Goal: Information Seeking & Learning: Learn about a topic

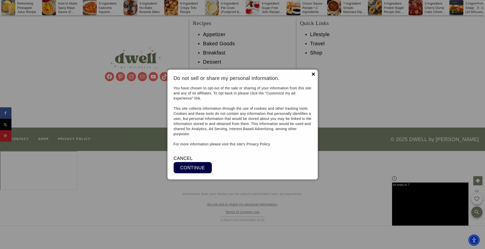
scroll to position [4123, 0]
